Goal: Navigation & Orientation: Find specific page/section

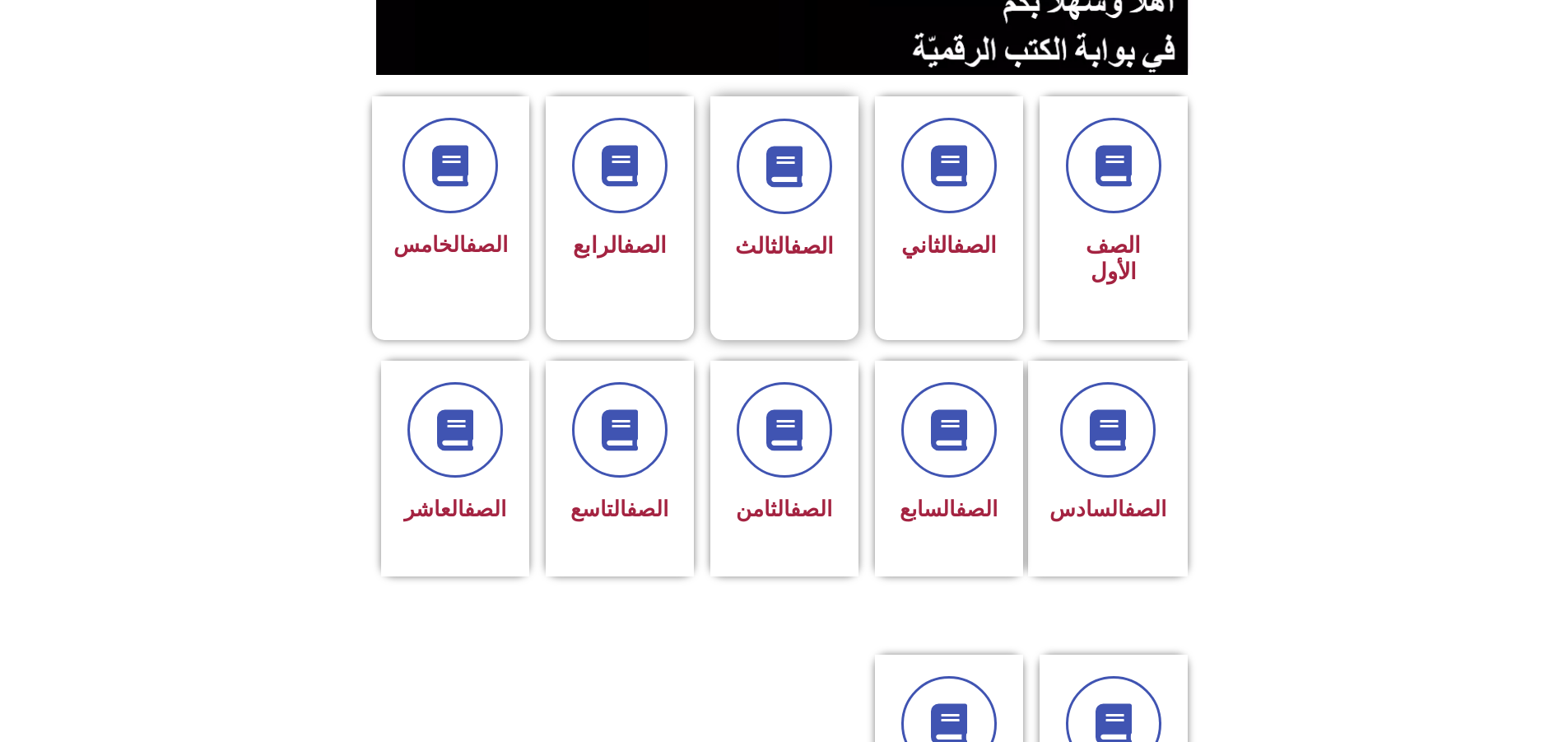
scroll to position [329, 0]
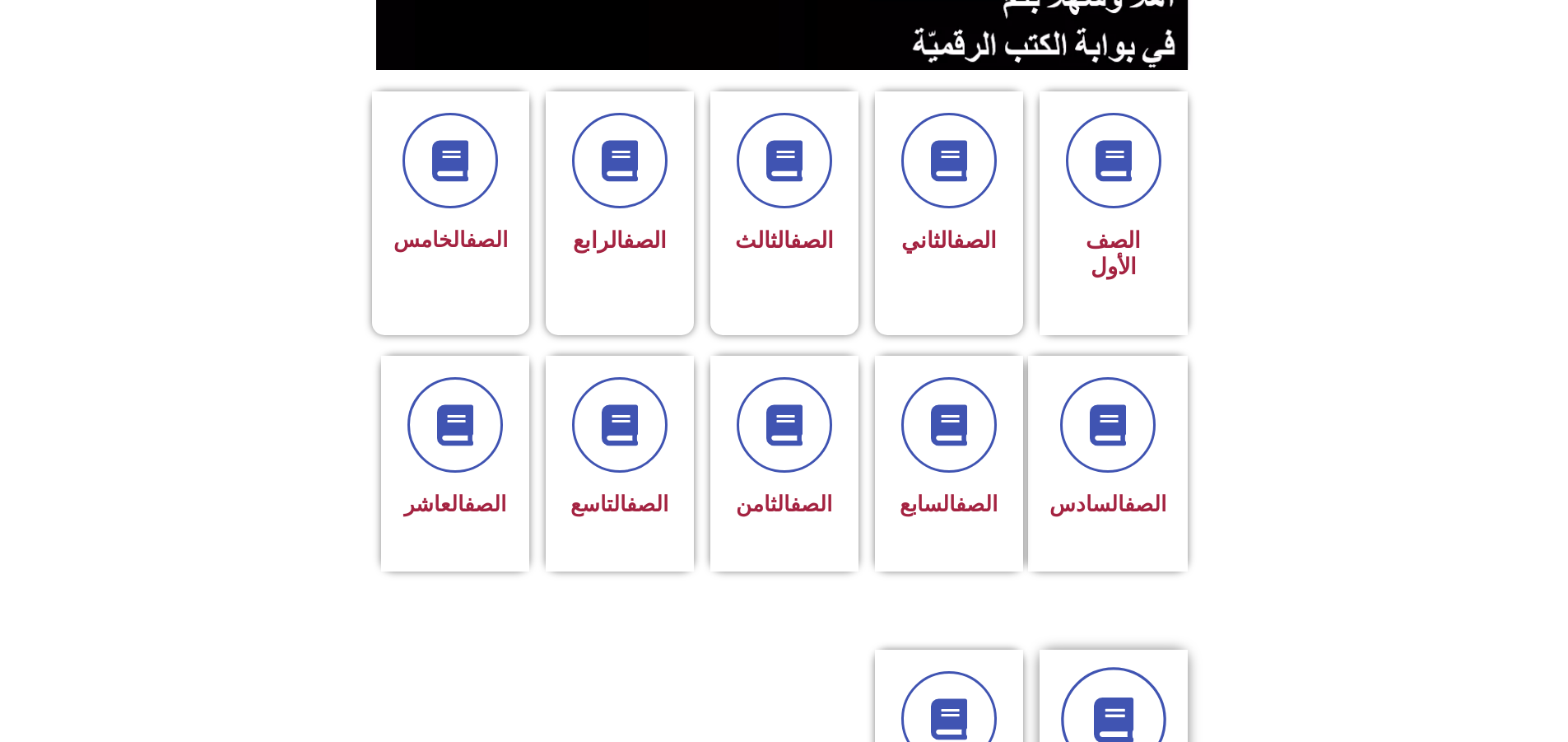
click at [1098, 698] on icon at bounding box center [1113, 720] width 45 height 45
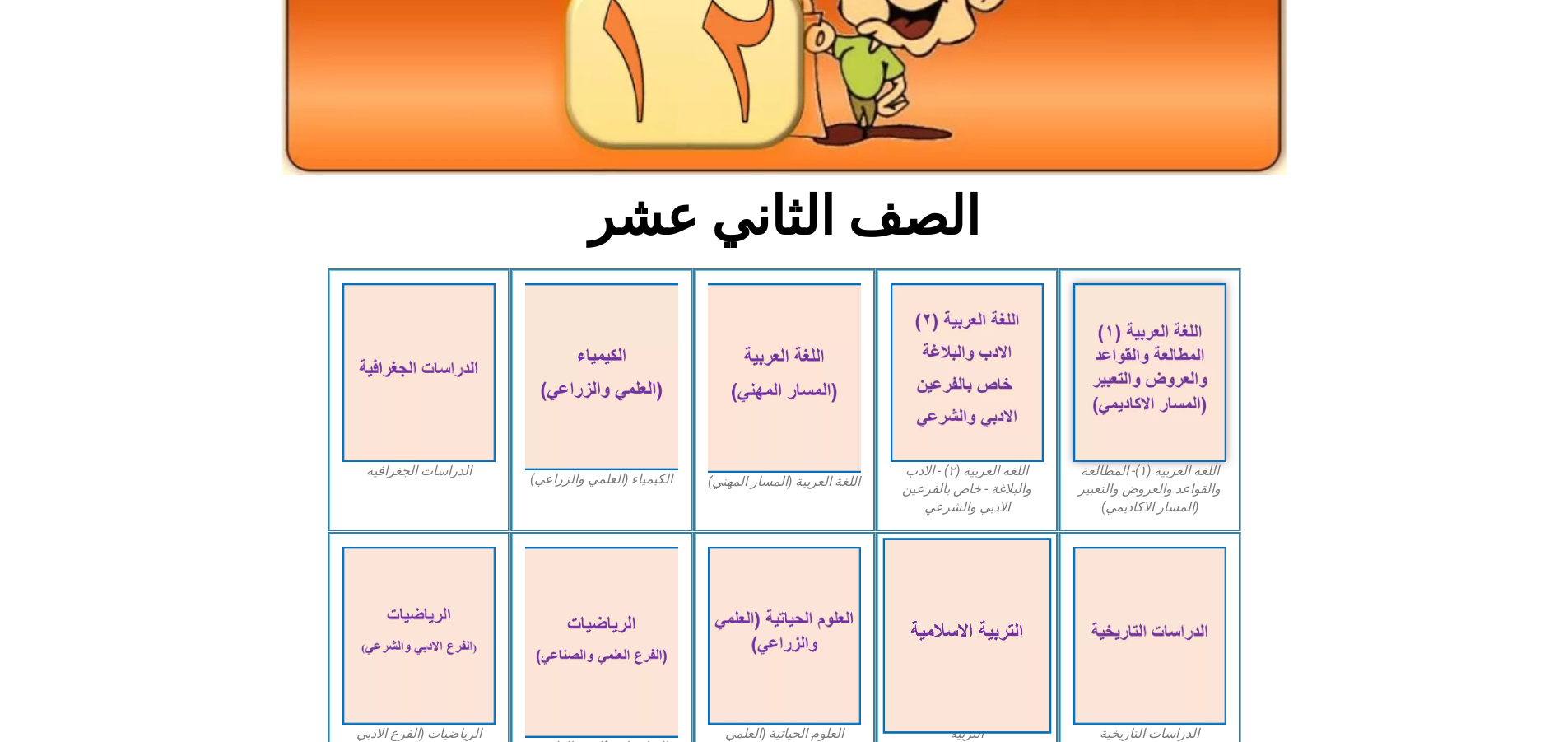
scroll to position [247, 0]
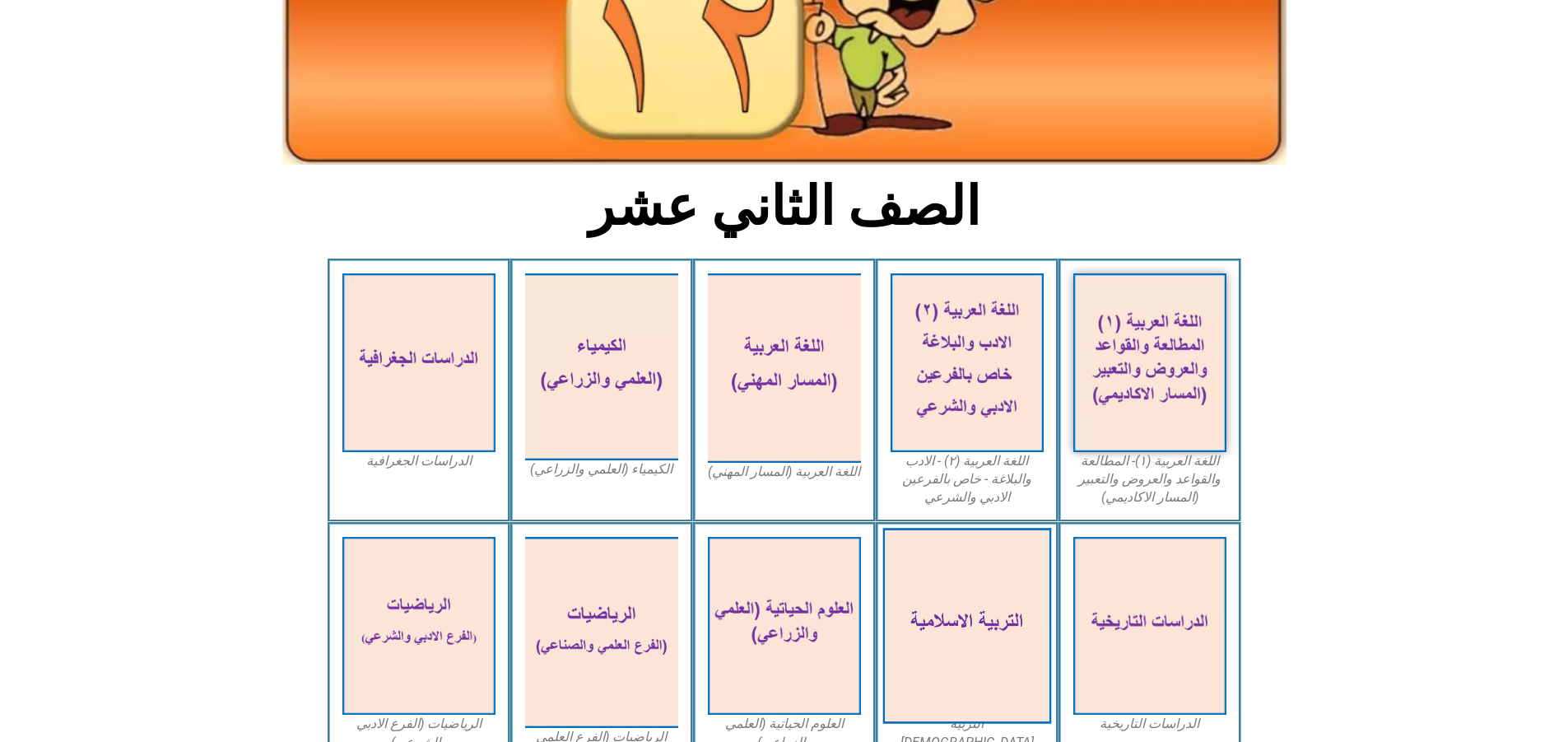
click at [1017, 562] on img at bounding box center [966, 626] width 169 height 196
